Goal: Find specific page/section: Locate item on page

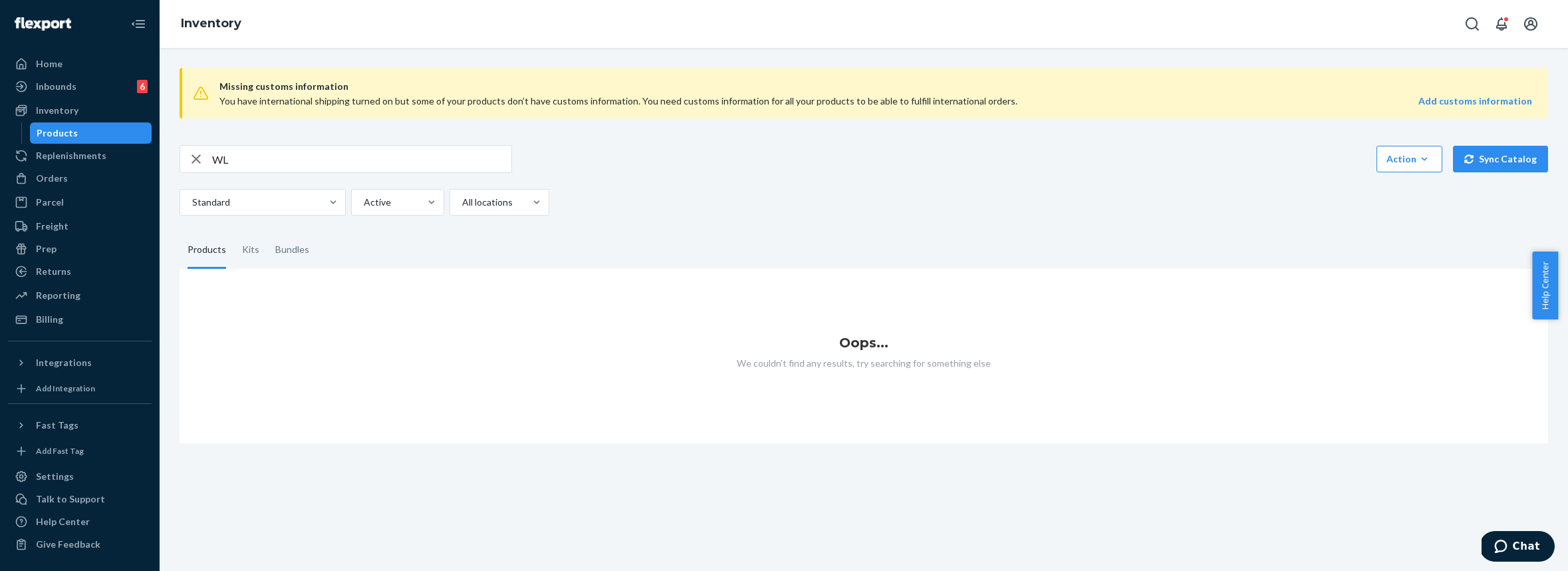
click at [337, 171] on input "WL" at bounding box center [361, 159] width 299 height 27
type input "W"
type input "ultra"
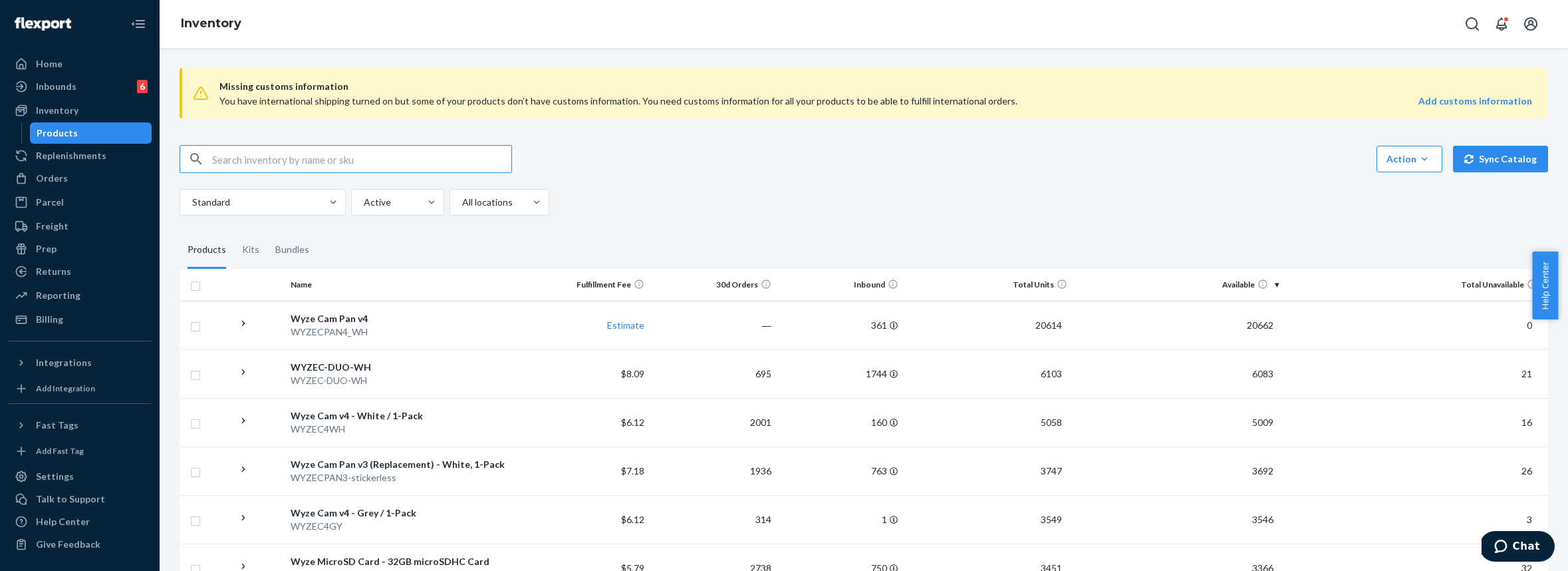
click at [400, 147] on input "text" at bounding box center [361, 159] width 299 height 27
type input "scale"
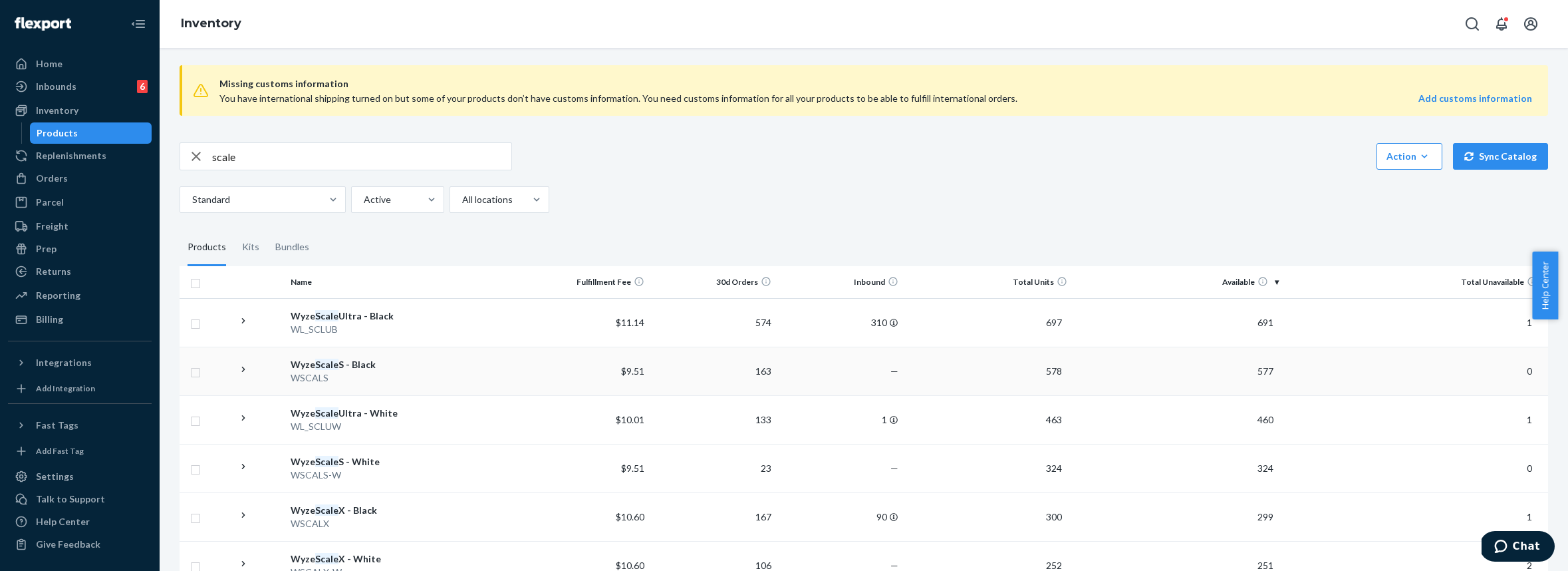
scroll to position [8, 0]
